Goal: Check status: Check status

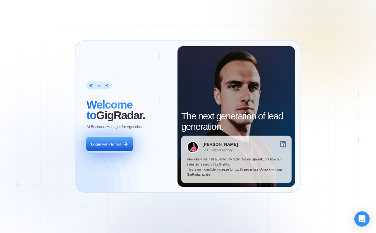
click at [103, 146] on div "Login with Email" at bounding box center [106, 144] width 30 height 5
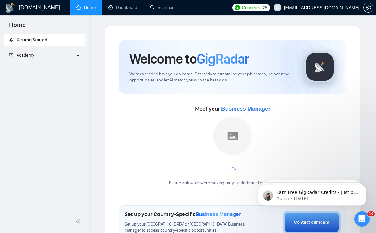
click at [79, 17] on div "Home" at bounding box center [44, 24] width 89 height 18
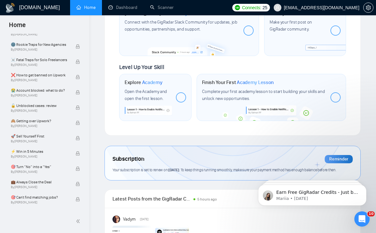
scroll to position [572, 0]
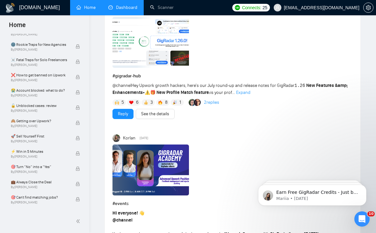
click at [120, 10] on link "Dashboard" at bounding box center [122, 7] width 29 height 5
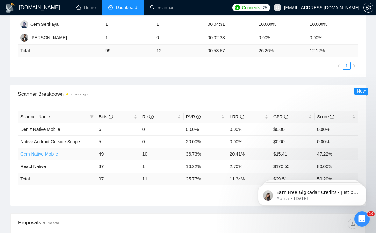
scroll to position [323, 0]
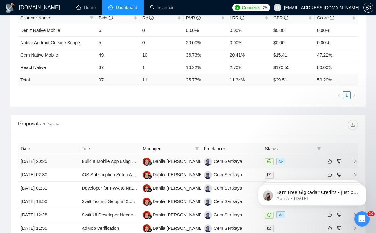
click at [29, 162] on td "13 Aug, 2025 20:25" at bounding box center [48, 161] width 61 height 13
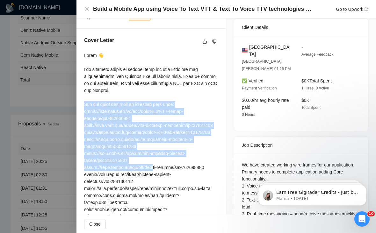
scroll to position [197, 0]
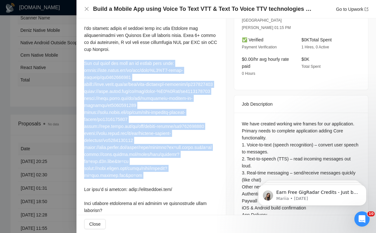
drag, startPoint x: 83, startPoint y: 96, endPoint x: 182, endPoint y: 179, distance: 129.5
click at [182, 179] on div "Cover Letter" at bounding box center [150, 116] width 149 height 257
copy div "ou can check out some of my latest work here: https://apps.apple.com/us/app/des…"
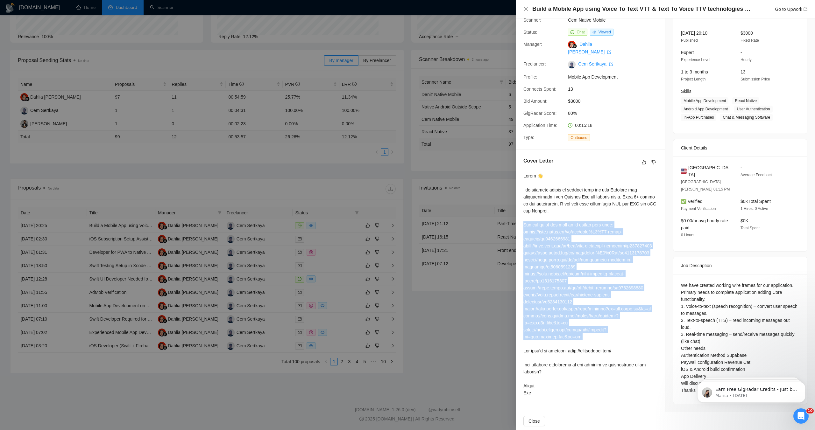
scroll to position [0, 0]
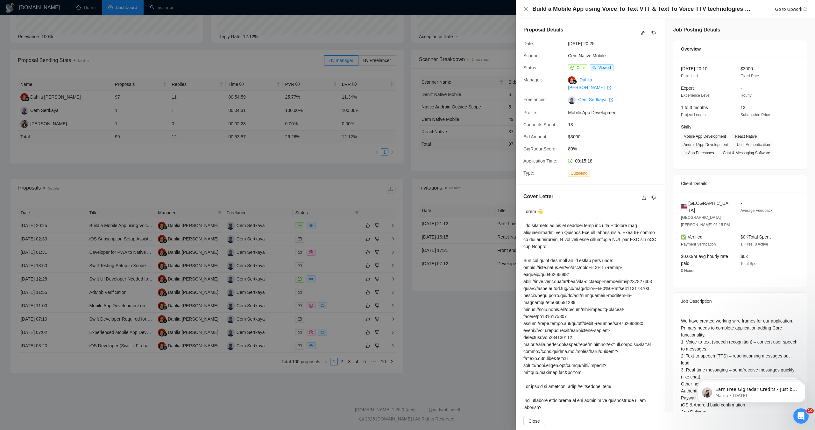
click at [221, 209] on div at bounding box center [407, 215] width 815 height 430
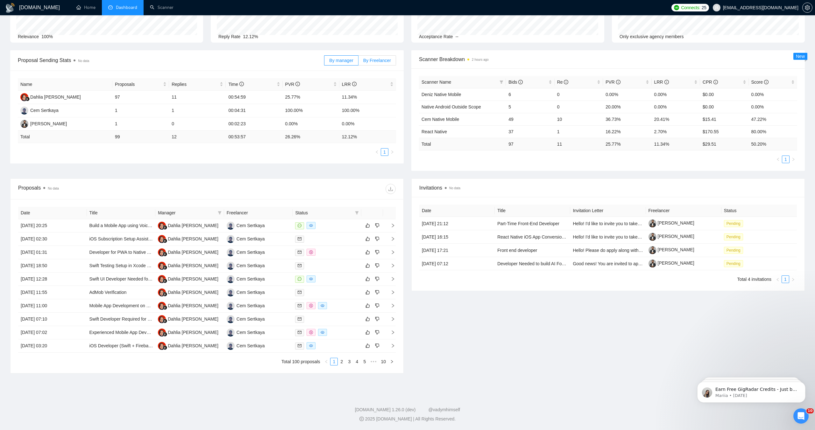
click at [375, 67] on div "By manager By Freelancer" at bounding box center [360, 60] width 72 height 20
click at [375, 58] on span "By Freelancer" at bounding box center [377, 60] width 28 height 5
click at [359, 62] on input "By Freelancer" at bounding box center [359, 62] width 0 height 0
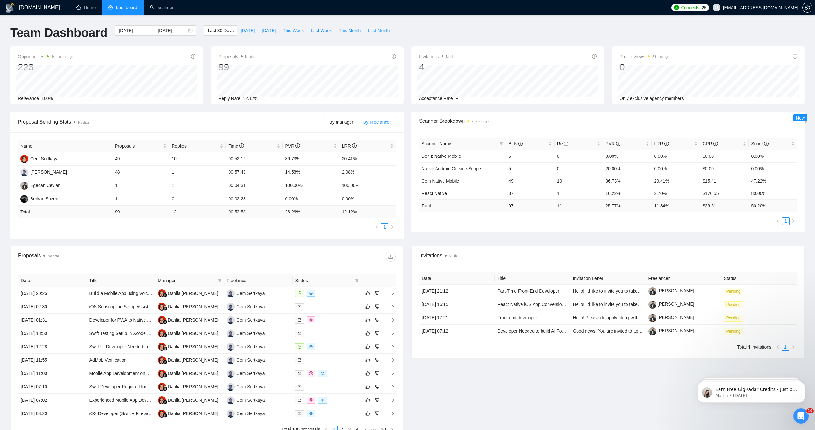
click at [375, 31] on span "Last Month" at bounding box center [379, 30] width 22 height 7
type input "2025-07-01"
type input "2025-07-31"
